Goal: Task Accomplishment & Management: Use online tool/utility

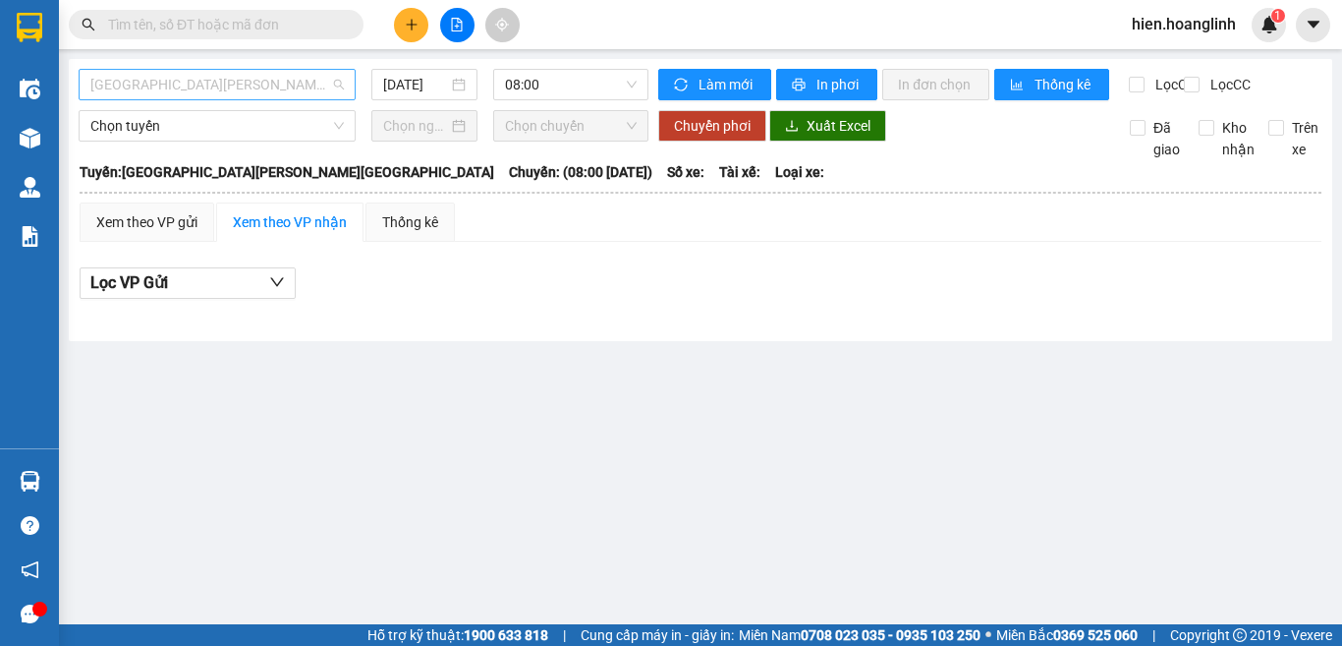
click at [237, 74] on span "[GEOGRAPHIC_DATA][PERSON_NAME][GEOGRAPHIC_DATA]" at bounding box center [217, 84] width 254 height 29
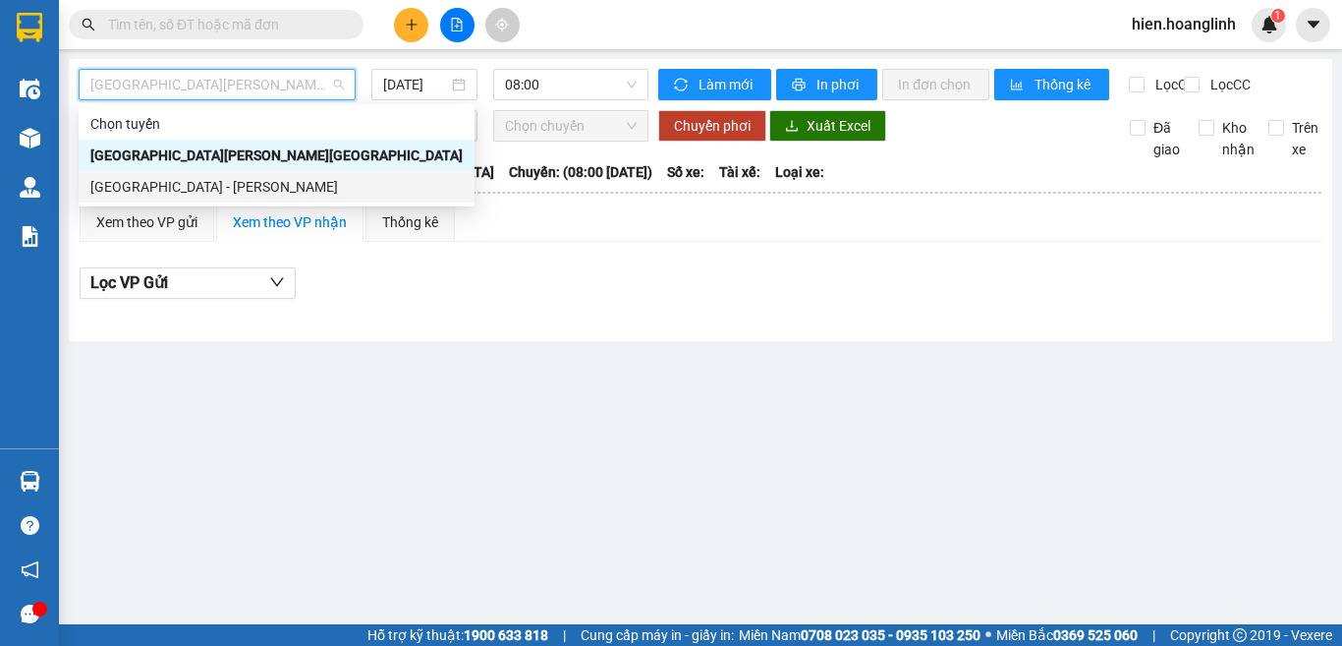
click at [187, 179] on div "[GEOGRAPHIC_DATA] - [PERSON_NAME]" at bounding box center [276, 187] width 372 height 22
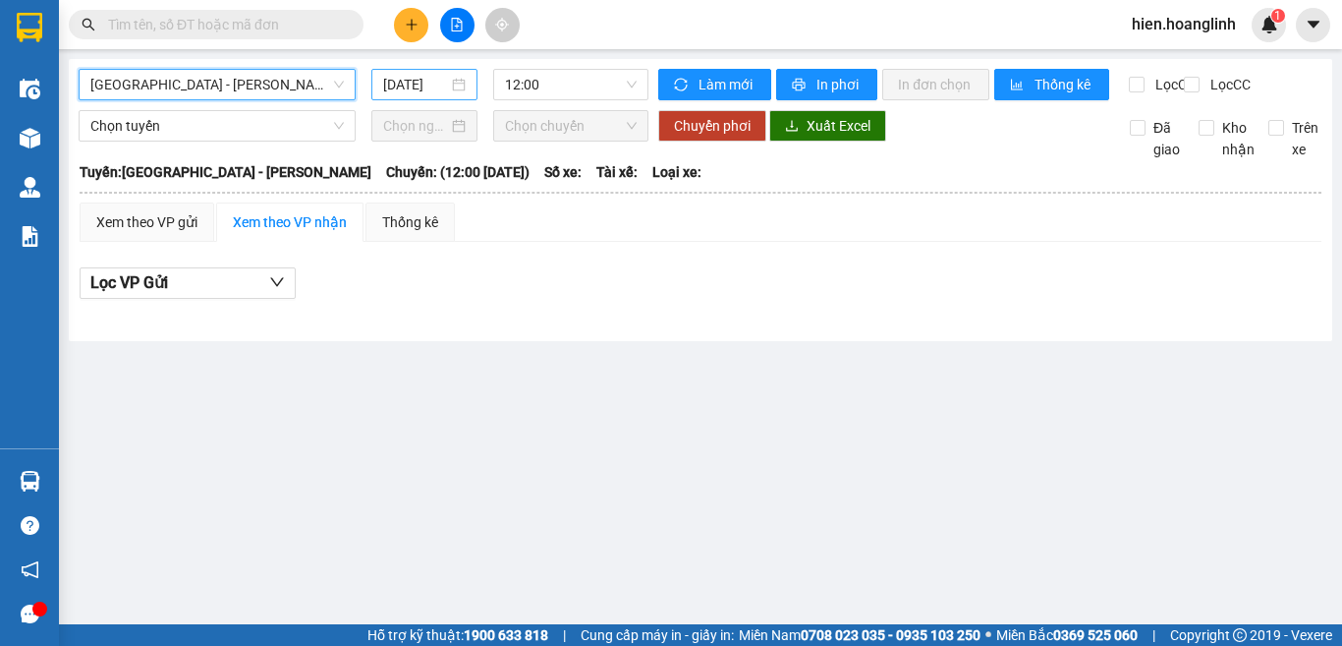
click at [427, 84] on input "[DATE]" at bounding box center [415, 85] width 65 height 22
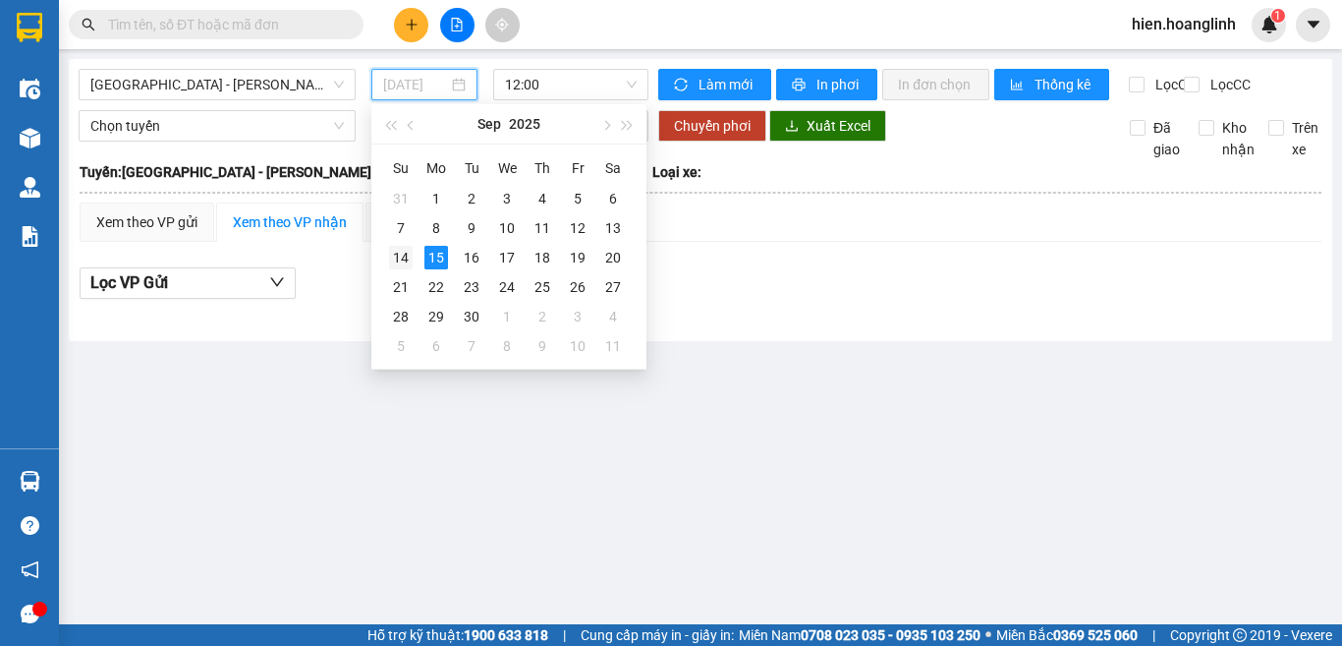
click at [401, 254] on div "14" at bounding box center [401, 258] width 24 height 24
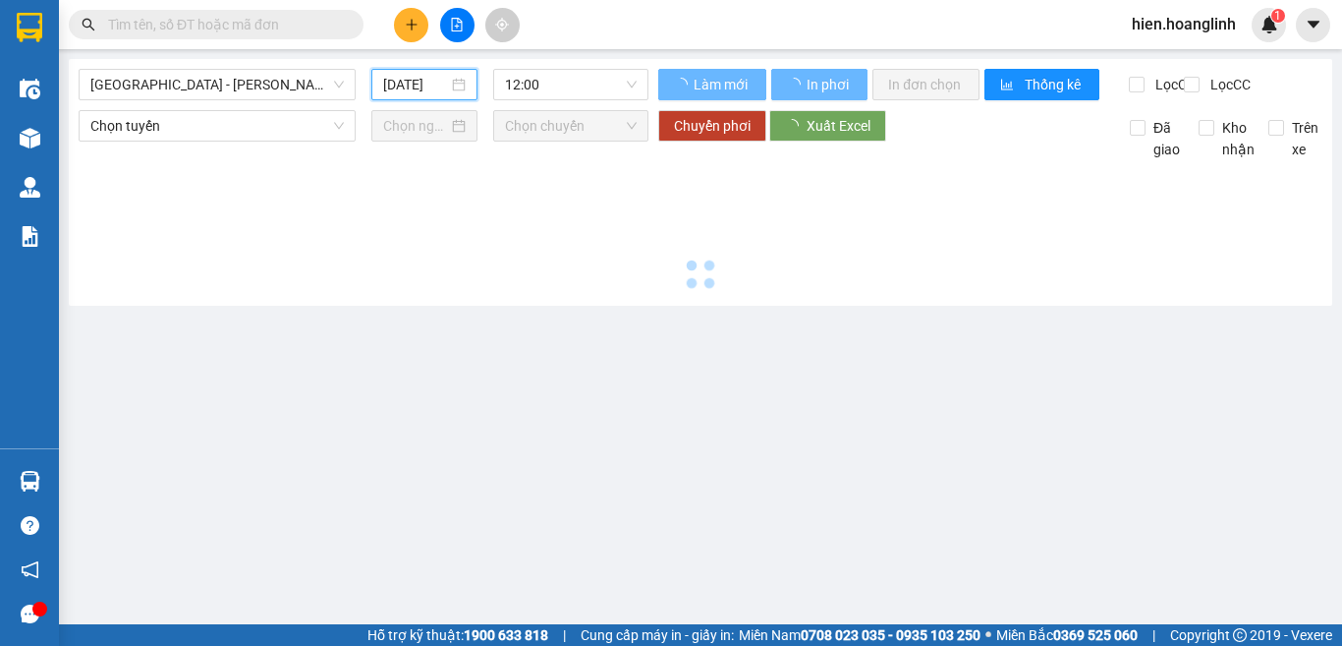
type input "[DATE]"
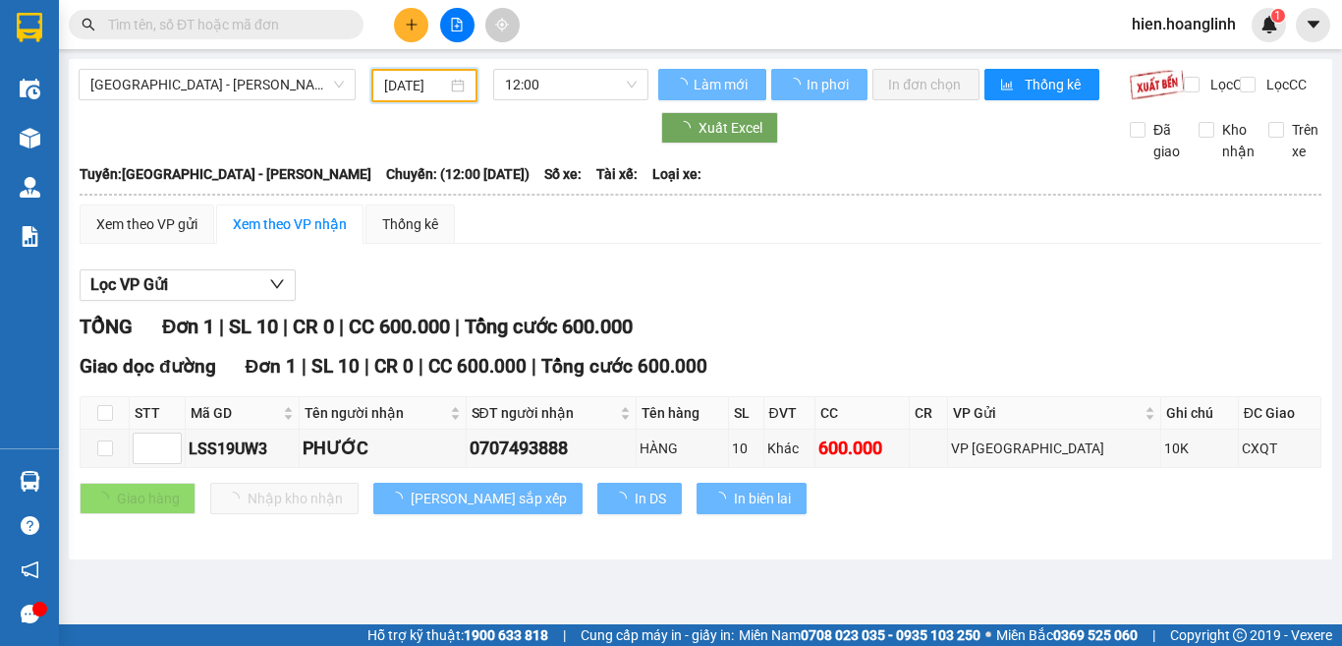
click at [568, 89] on span "12:00" at bounding box center [571, 84] width 132 height 29
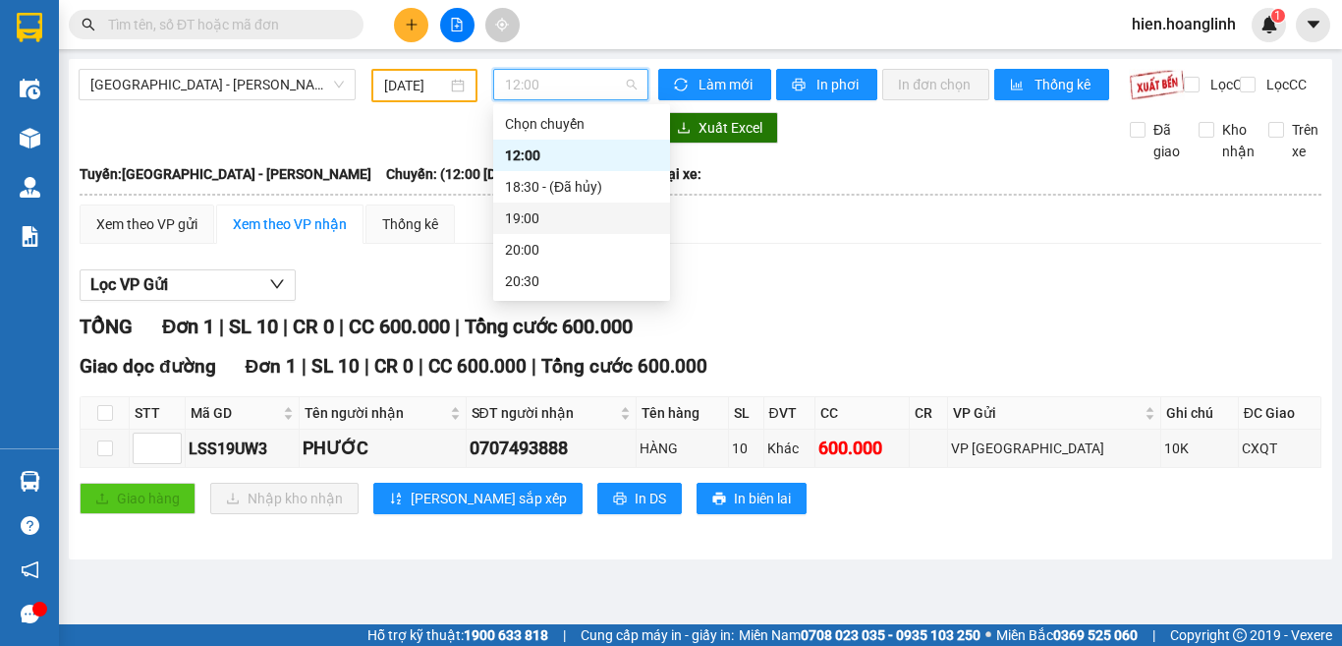
click at [533, 210] on div "19:00" at bounding box center [581, 218] width 153 height 22
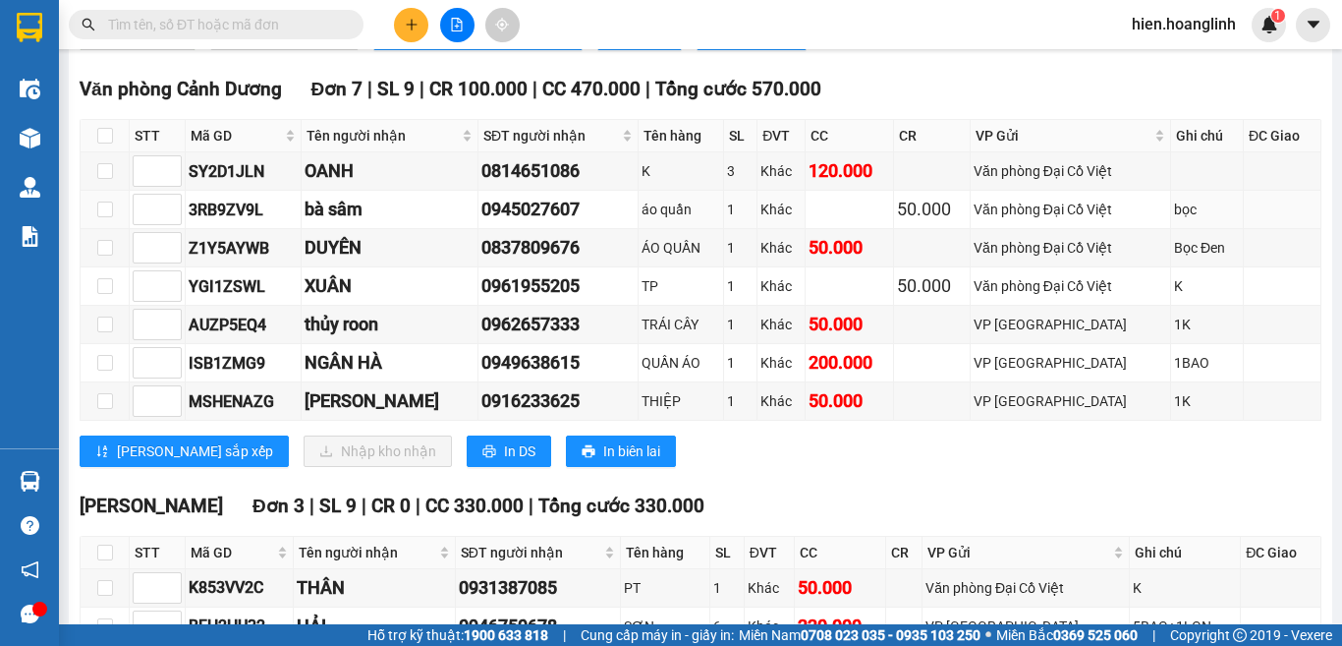
scroll to position [653, 0]
